Goal: Information Seeking & Learning: Learn about a topic

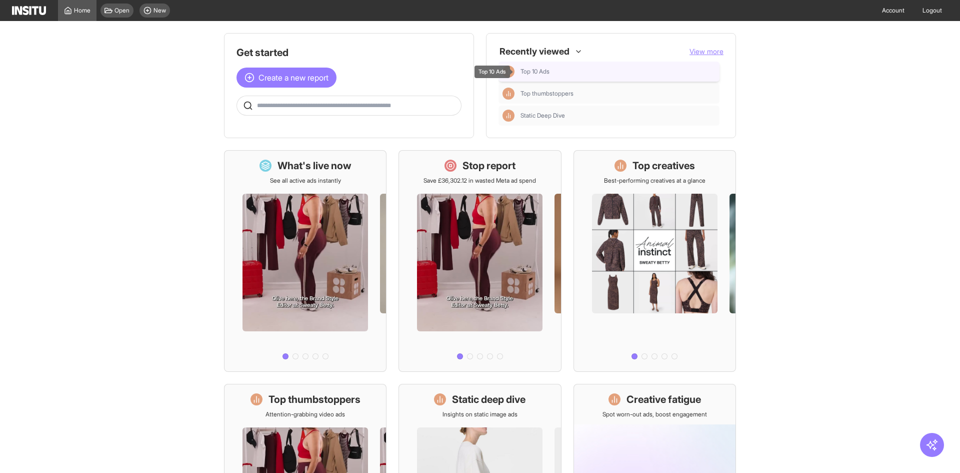
click at [565, 70] on div "Top 10 Ads" at bounding box center [618, 72] width 195 height 8
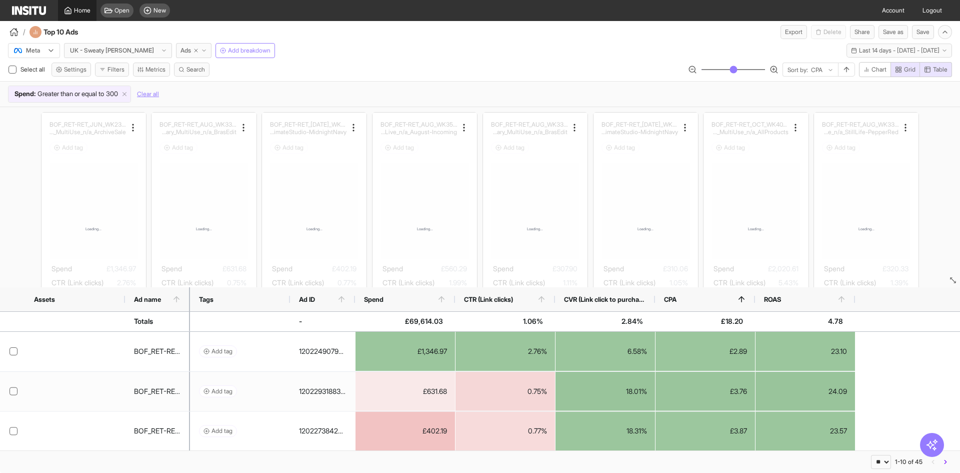
click at [77, 7] on span "Home" at bounding box center [82, 11] width 17 height 8
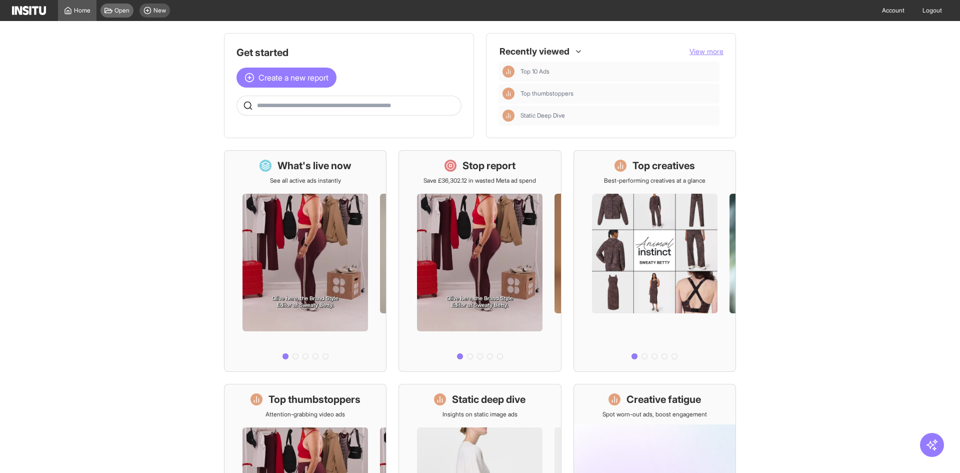
click at [117, 7] on span "Open" at bounding box center [122, 11] width 15 height 8
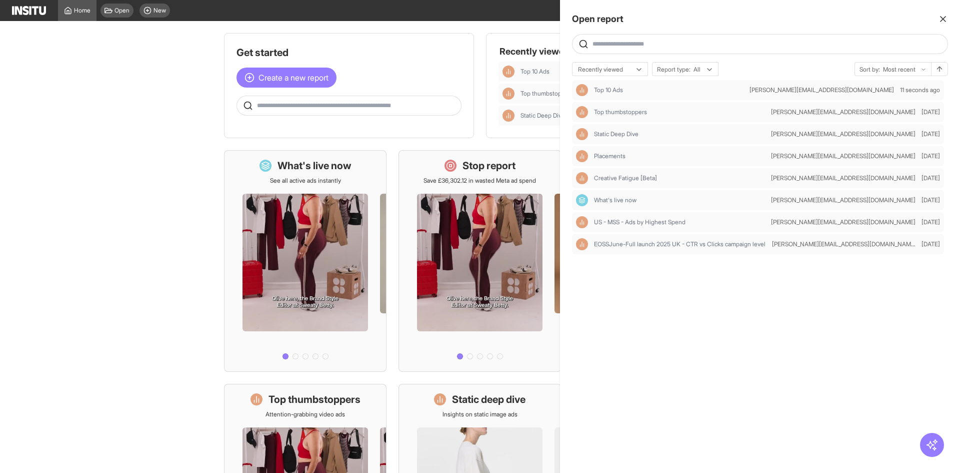
click at [910, 47] on input "text" at bounding box center [768, 44] width 351 height 8
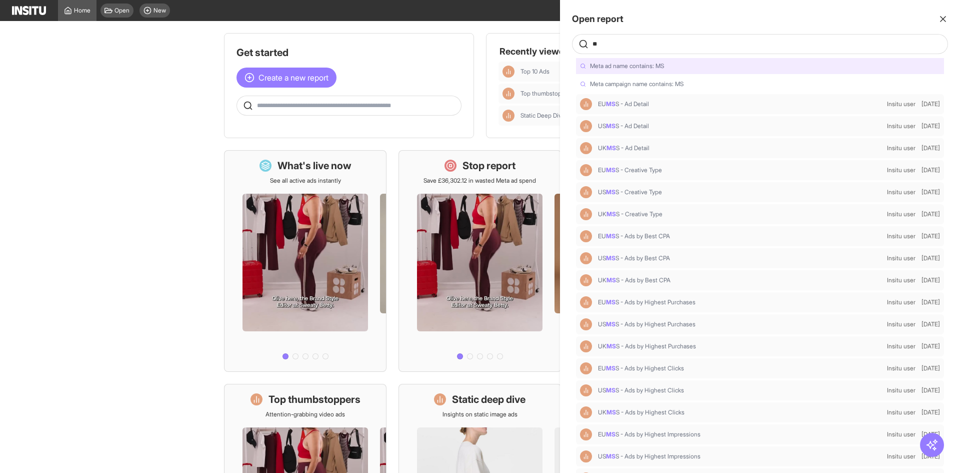
type input "***"
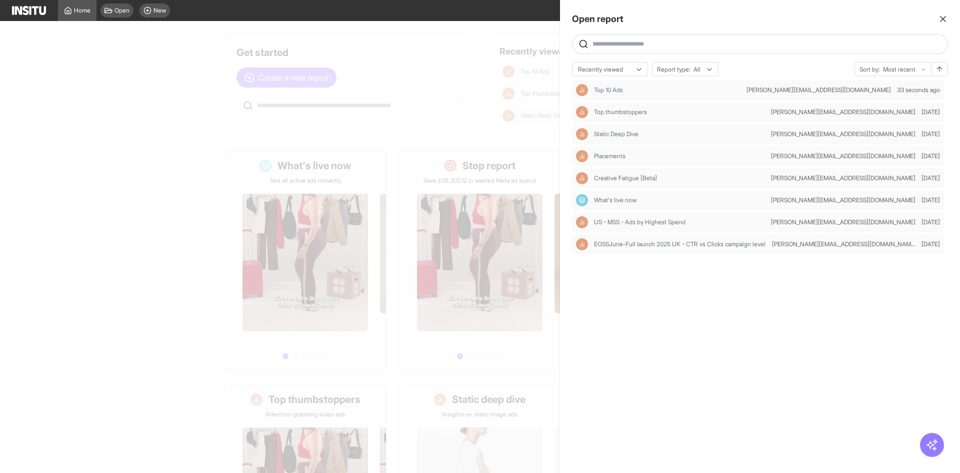
click at [673, 51] on div at bounding box center [760, 44] width 376 height 20
click at [673, 42] on input "text" at bounding box center [768, 44] width 351 height 8
select select "**"
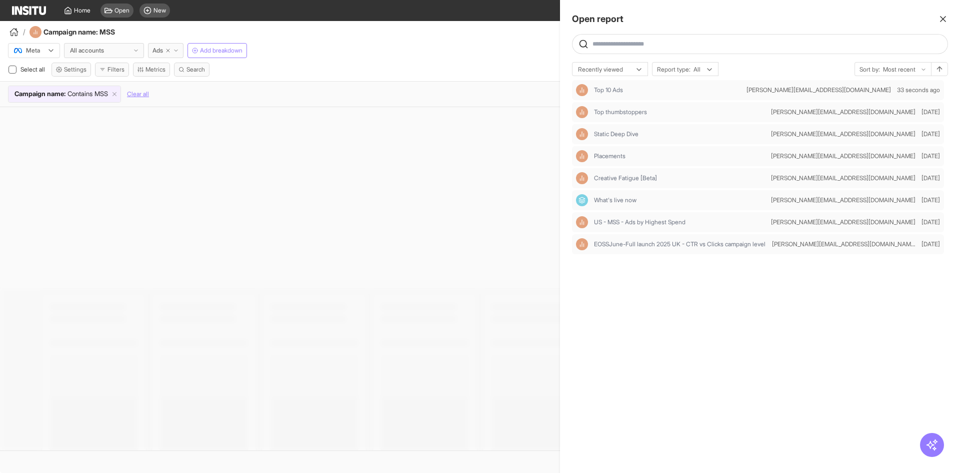
click at [699, 40] on span at bounding box center [760, 44] width 375 height 10
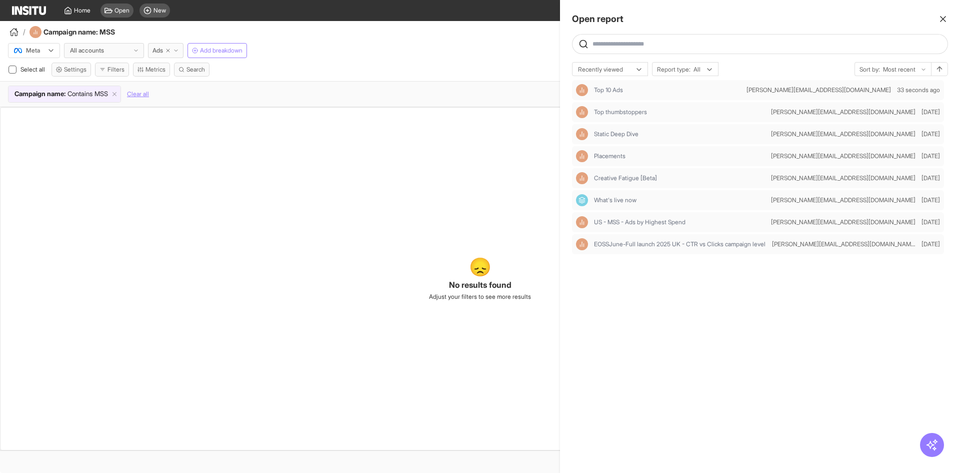
click at [120, 94] on div at bounding box center [480, 236] width 960 height 473
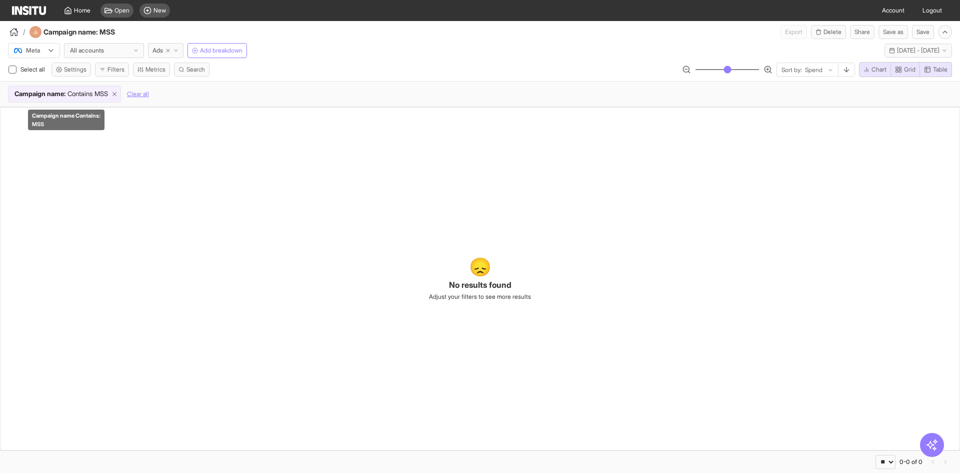
click at [117, 96] on icon at bounding box center [114, 94] width 7 height 7
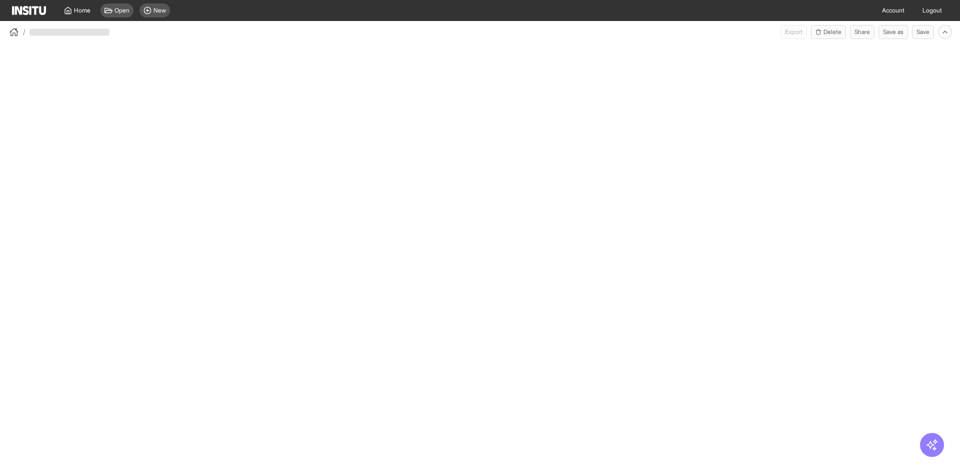
select select "**"
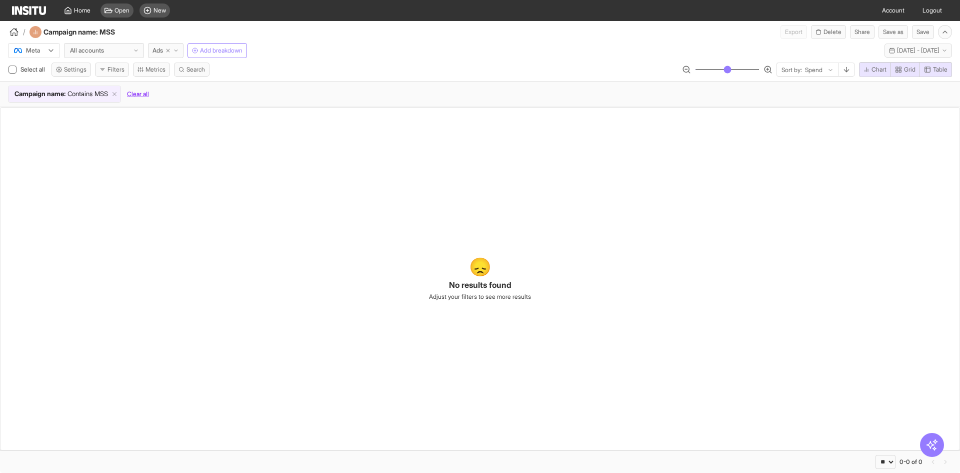
click at [140, 92] on button "Clear all" at bounding box center [138, 94] width 22 height 17
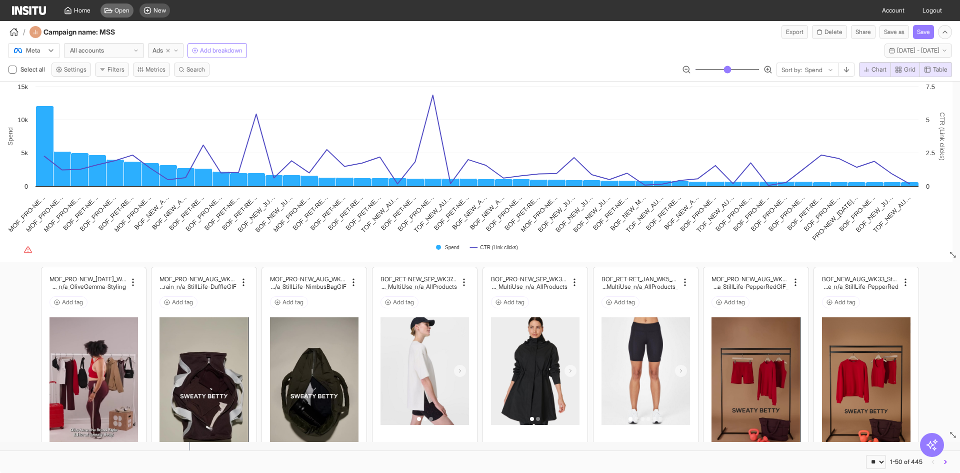
click at [109, 10] on icon at bounding box center [109, 11] width 8 height 8
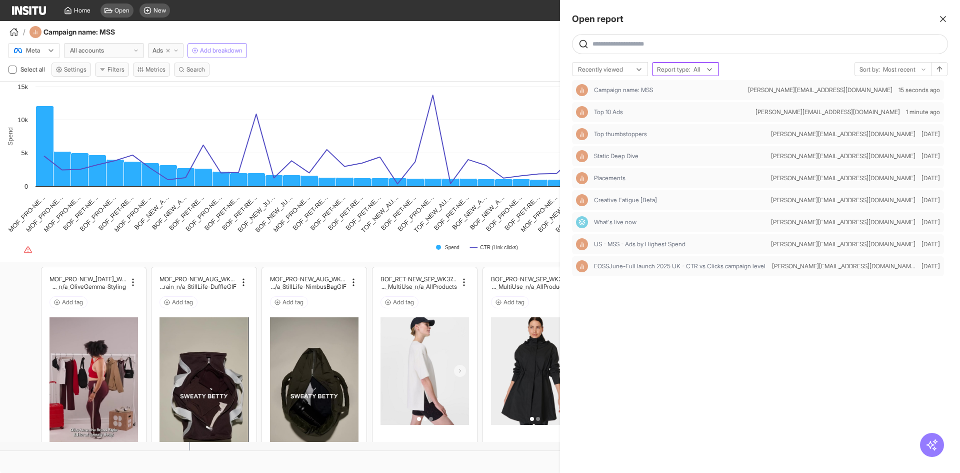
click at [712, 73] on icon at bounding box center [710, 70] width 8 height 8
click at [687, 103] on div "Dashboards" at bounding box center [686, 108] width 67 height 17
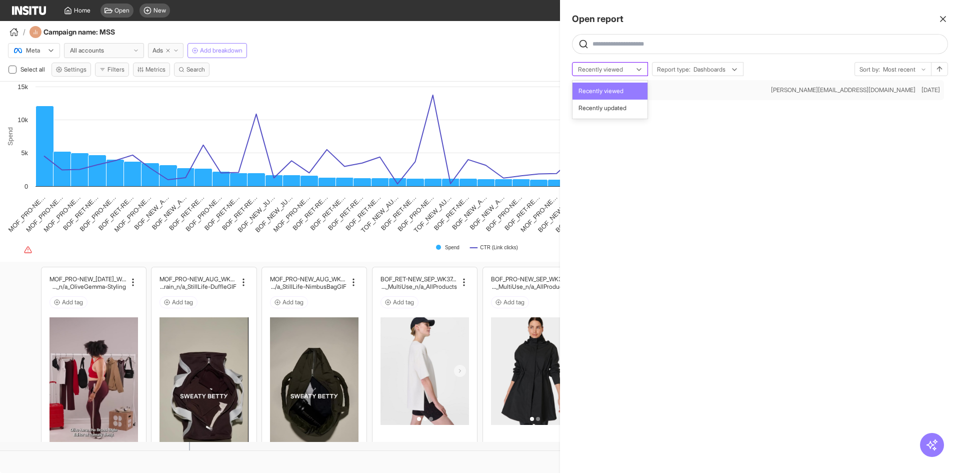
click at [611, 67] on div at bounding box center [603, 70] width 52 height 10
click at [901, 63] on div "Sort by: Most recent" at bounding box center [893, 70] width 76 height 14
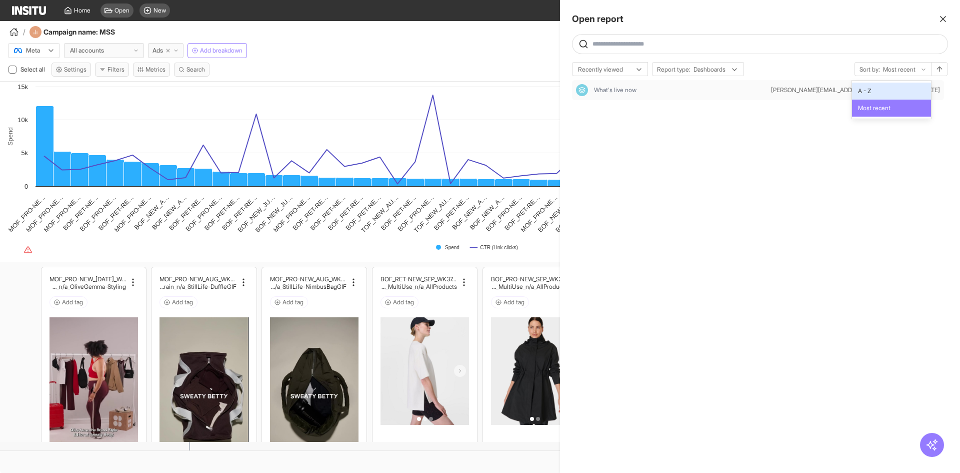
click at [876, 89] on span "A - Z" at bounding box center [891, 91] width 67 height 9
click at [942, 76] on button "button" at bounding box center [939, 69] width 17 height 14
click at [639, 39] on span at bounding box center [760, 44] width 375 height 10
click at [631, 40] on span at bounding box center [760, 44] width 375 height 10
click at [622, 44] on input "text" at bounding box center [768, 44] width 351 height 8
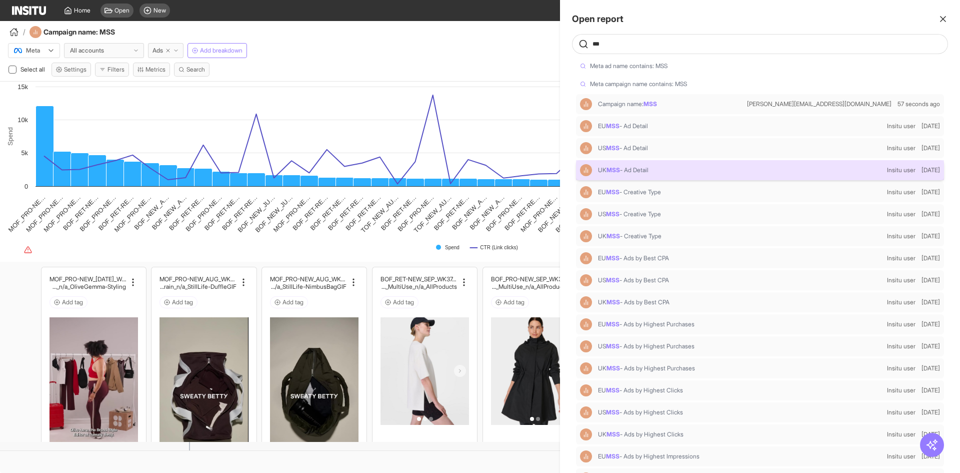
type input "***"
click at [623, 165] on div "UK MSS - Ad Detail" at bounding box center [731, 170] width 303 height 12
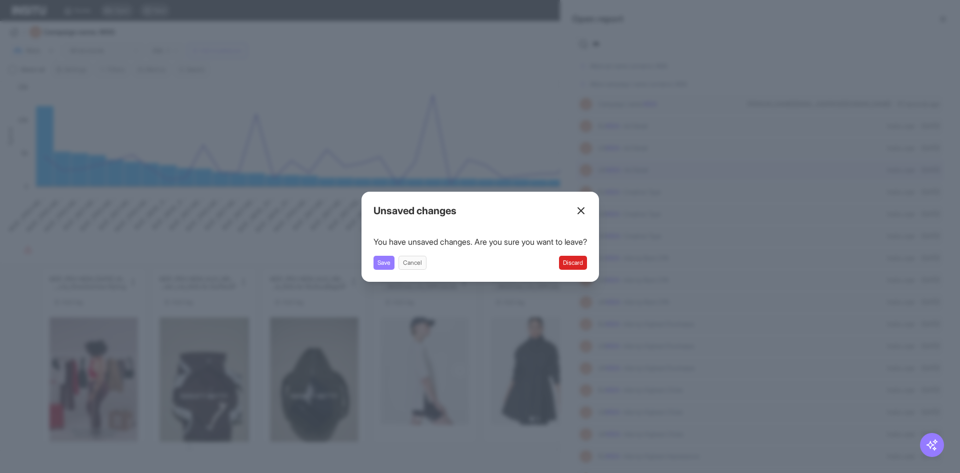
click at [583, 262] on button "Discard" at bounding box center [573, 263] width 28 height 14
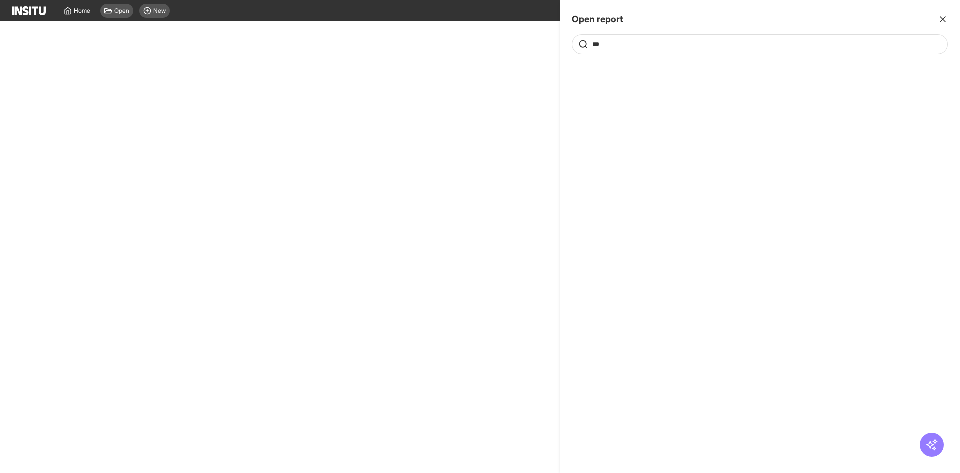
click at [941, 19] on icon "button" at bounding box center [943, 19] width 10 height 10
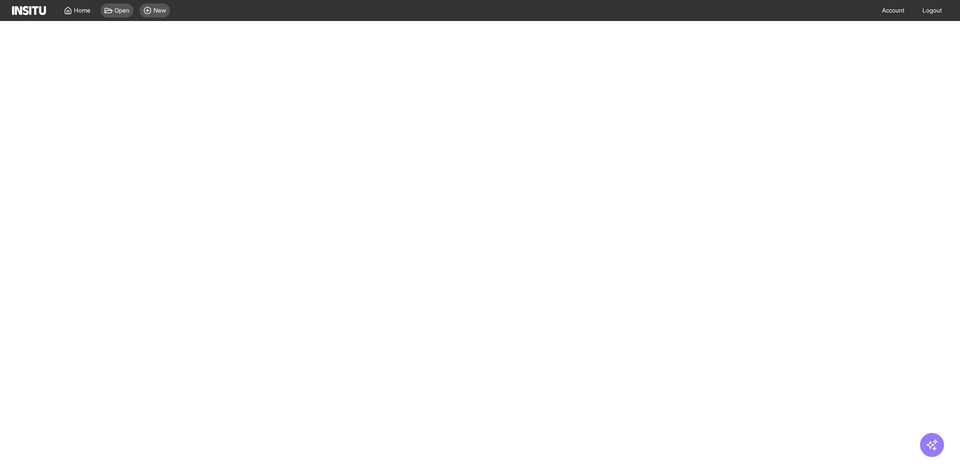
select select "**"
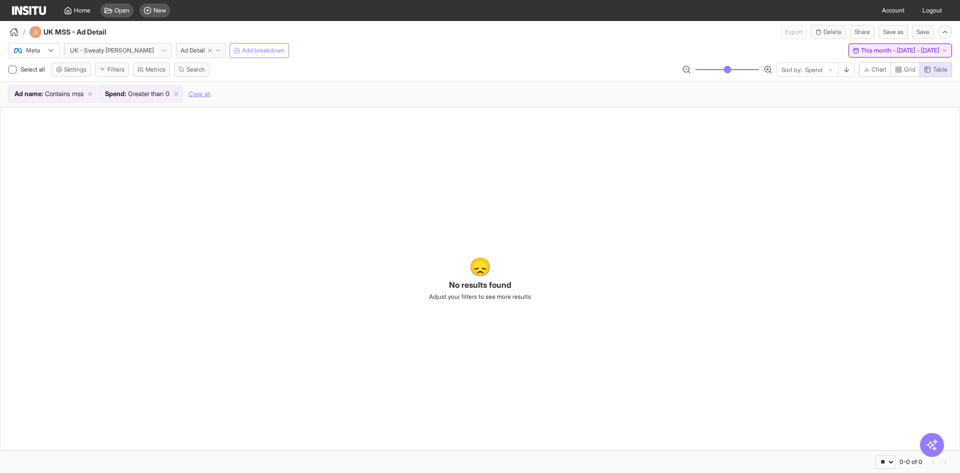
click at [881, 47] on span "This month - Mon 1 Sep - Sun 31 Aug, 2025" at bounding box center [900, 51] width 79 height 8
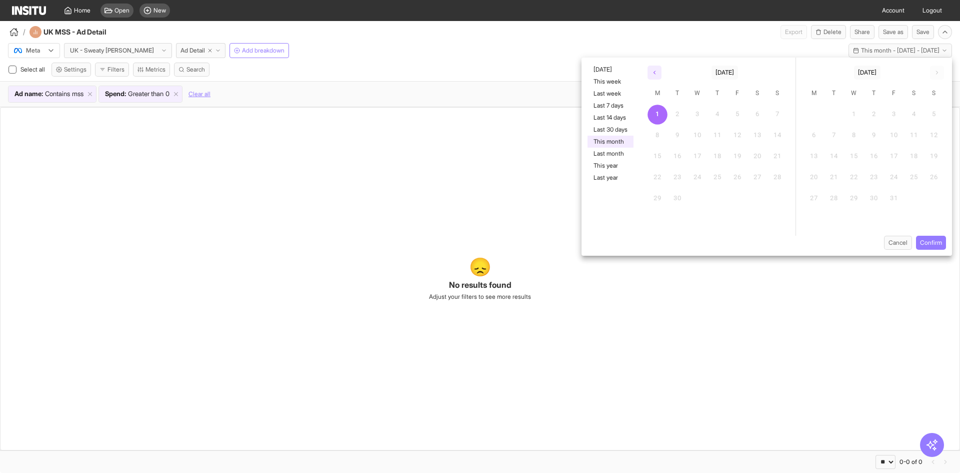
click at [654, 77] on button "button" at bounding box center [655, 73] width 14 height 14
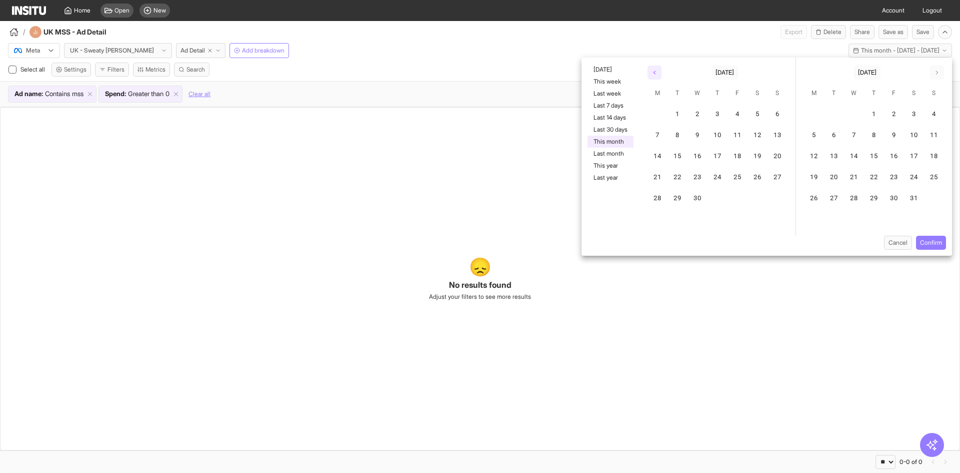
click at [654, 77] on button "button" at bounding box center [655, 73] width 14 height 14
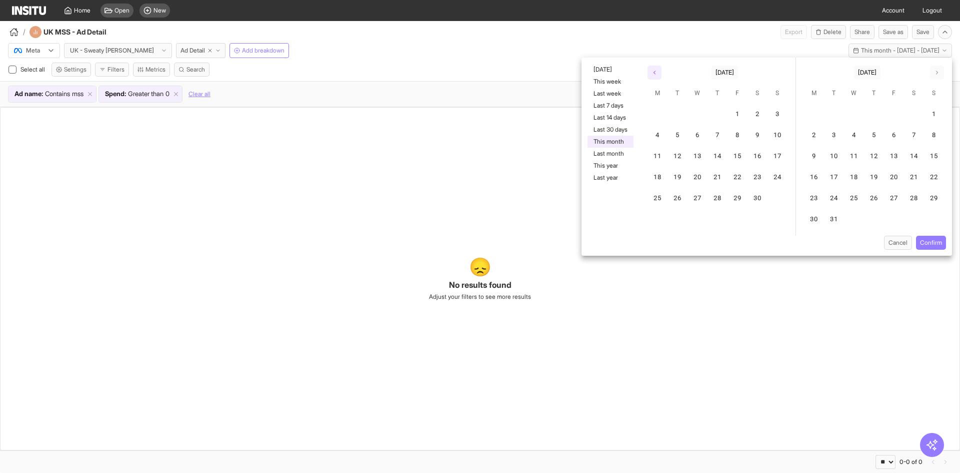
click at [654, 77] on button "button" at bounding box center [655, 73] width 14 height 14
click at [658, 172] on button "16" at bounding box center [658, 178] width 20 height 20
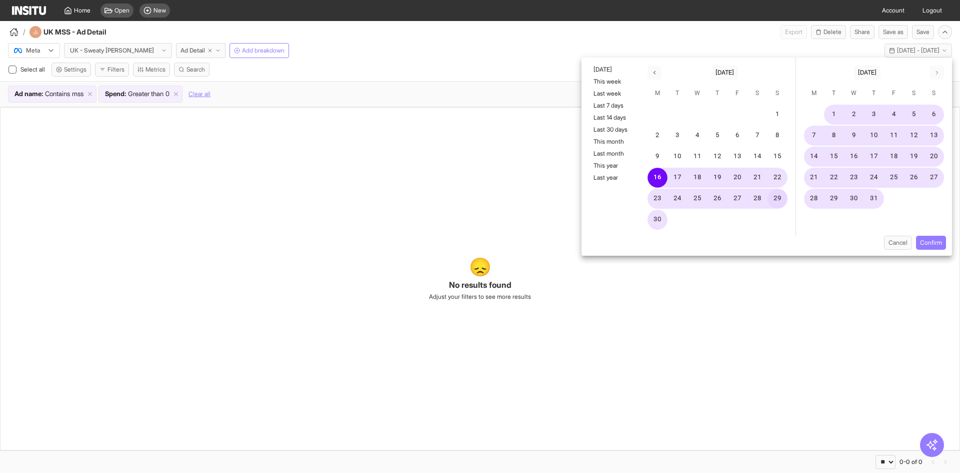
click at [774, 199] on button "29" at bounding box center [778, 199] width 20 height 20
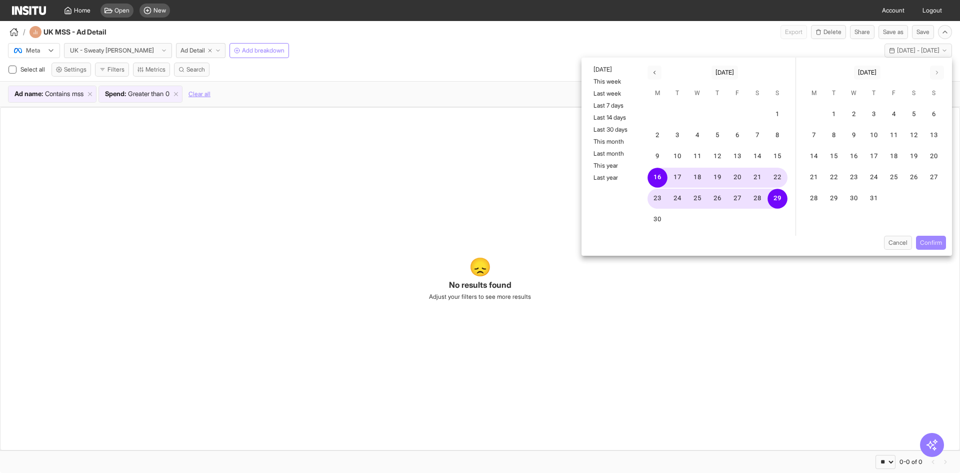
click at [932, 244] on button "Confirm" at bounding box center [931, 243] width 30 height 14
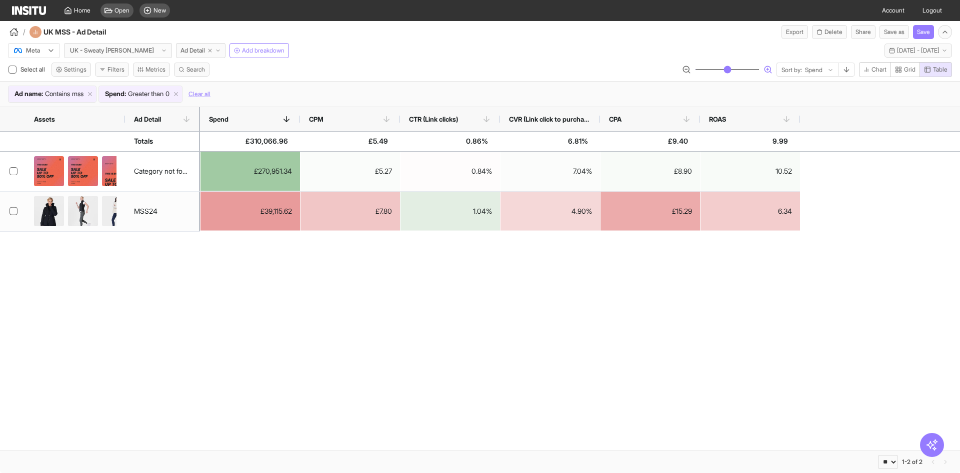
click at [765, 69] on circle "button" at bounding box center [768, 69] width 6 height 6
type input "**"
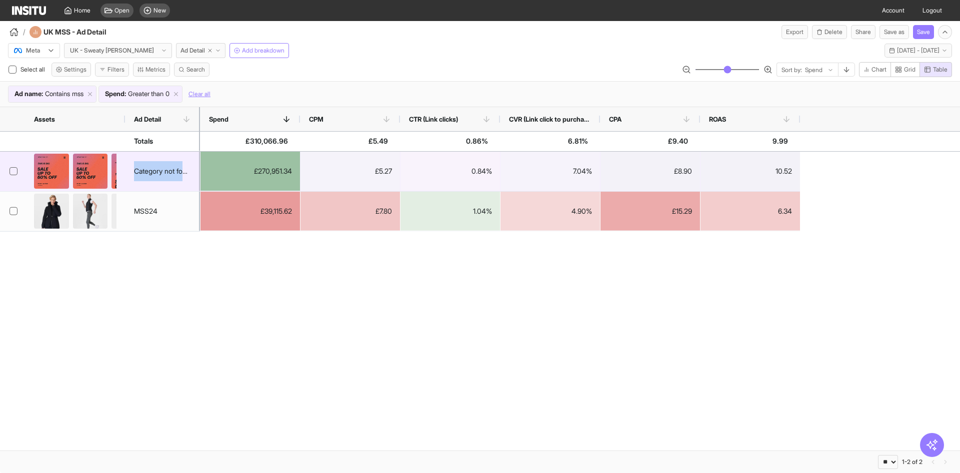
click at [173, 174] on div "Category not found" at bounding box center [162, 171] width 57 height 20
click at [7, 173] on div at bounding box center [12, 172] width 25 height 40
click at [13, 172] on icon at bounding box center [13, 171] width 5 height 4
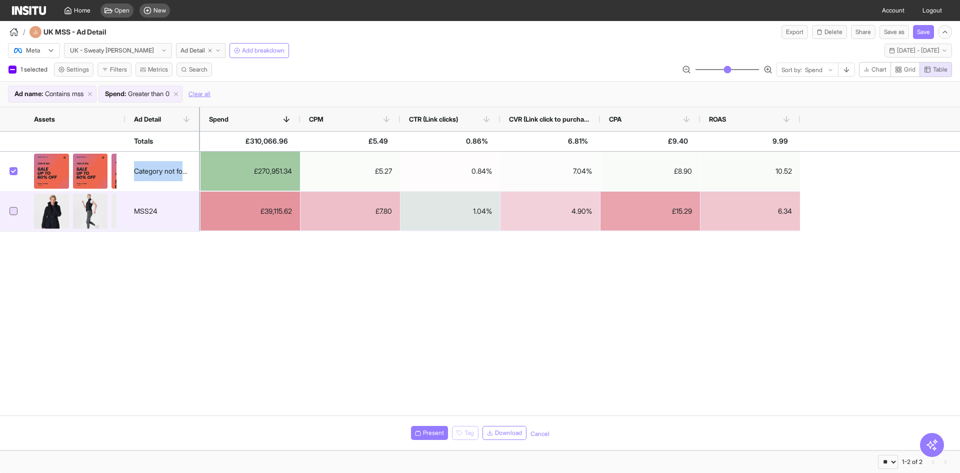
click at [14, 212] on icon at bounding box center [13, 211] width 5 height 5
click at [15, 208] on div at bounding box center [14, 211] width 8 height 8
click at [154, 217] on div "MSS24" at bounding box center [146, 211] width 24 height 20
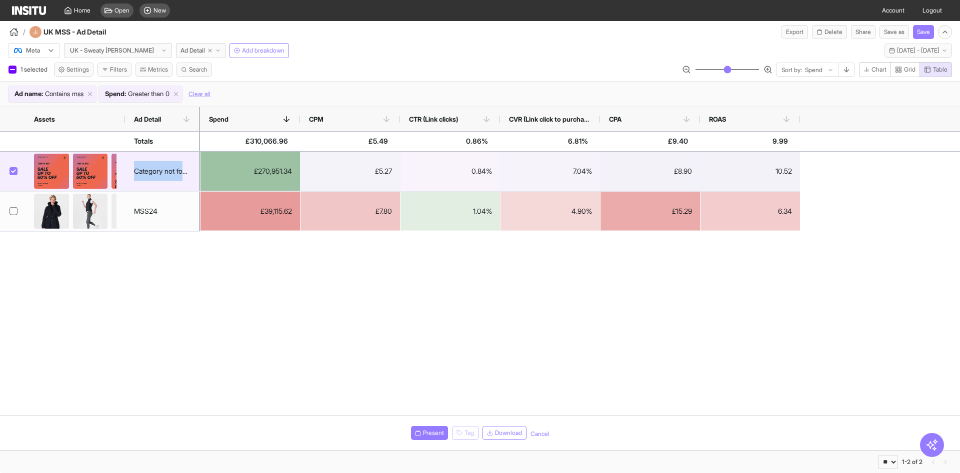
click at [158, 178] on div "Category not found" at bounding box center [162, 171] width 57 height 20
click at [158, 177] on div "Category not found" at bounding box center [162, 171] width 57 height 20
click at [14, 171] on icon at bounding box center [13, 171] width 5 height 4
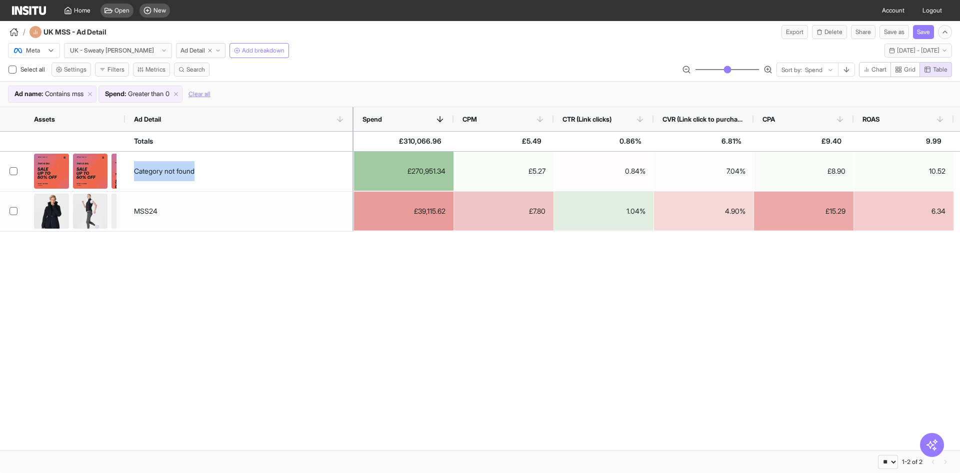
drag, startPoint x: 198, startPoint y: 123, endPoint x: 136, endPoint y: 141, distance: 64.6
click at [352, 129] on div at bounding box center [354, 119] width 4 height 24
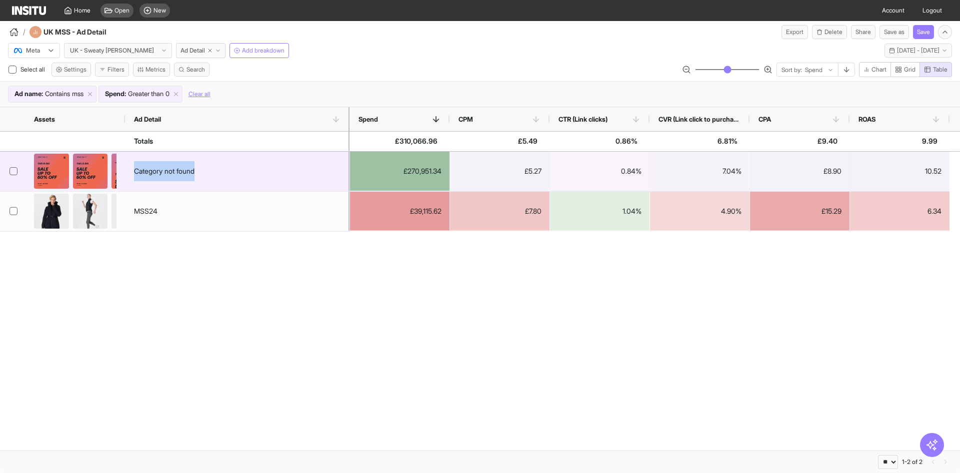
click at [85, 179] on img at bounding box center [90, 171] width 35 height 35
click at [85, 176] on img at bounding box center [90, 171] width 35 height 35
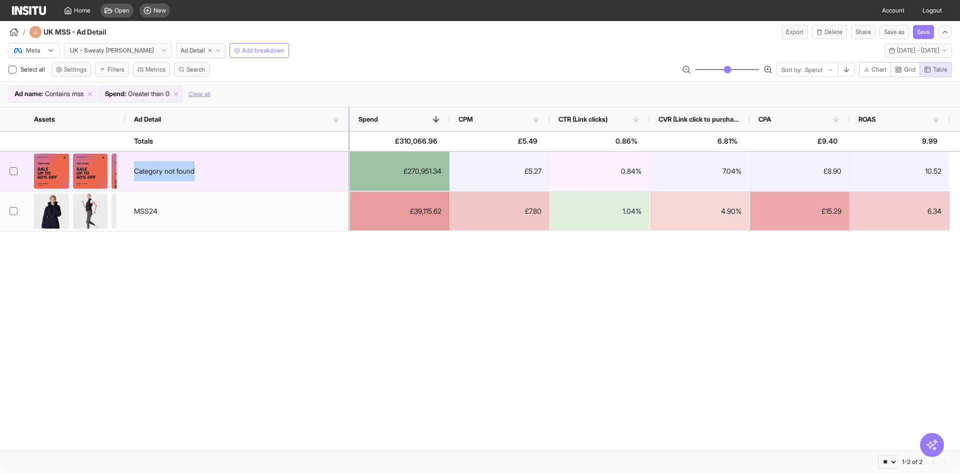
click at [85, 175] on img at bounding box center [90, 171] width 35 height 35
click at [41, 164] on img at bounding box center [51, 171] width 35 height 35
